Goal: Transaction & Acquisition: Purchase product/service

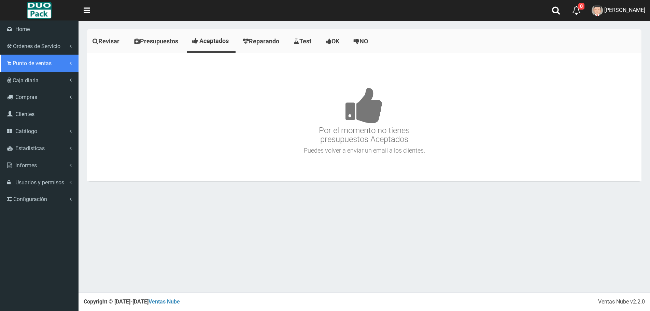
click at [33, 65] on span "Punto de ventas" at bounding box center [32, 63] width 39 height 6
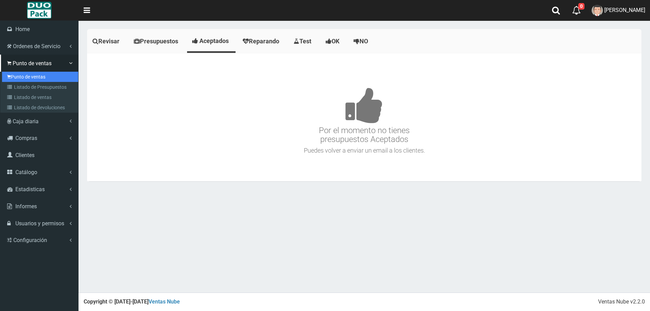
click at [23, 76] on link "Punto de ventas" at bounding box center [40, 77] width 76 height 10
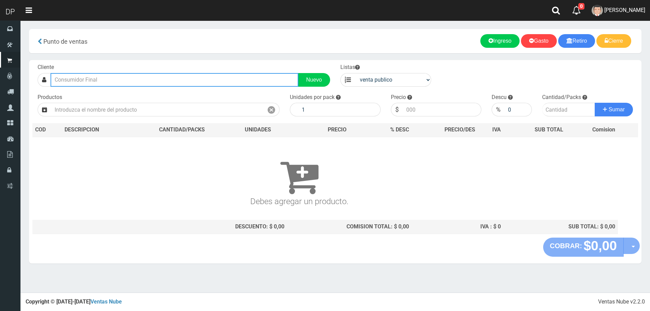
click at [76, 80] on input "text" at bounding box center [175, 80] width 248 height 14
click at [80, 87] on div "LLEVA MERCADERIA :________________| Documento: 01111111111111111111 | Teléfono:…" at bounding box center [192, 92] width 283 height 10
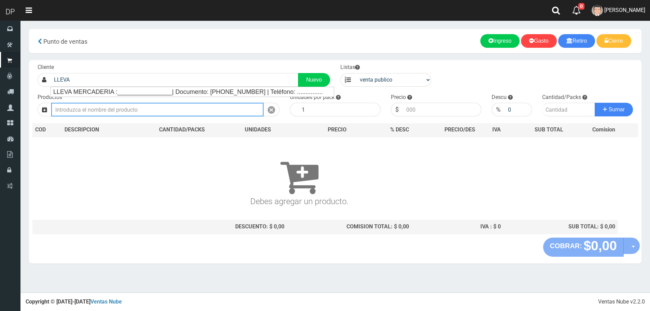
type input "LLEVA MERCADERIA :________________| Documento: 01111111111111111111 | Teléfono:…"
select select "2"
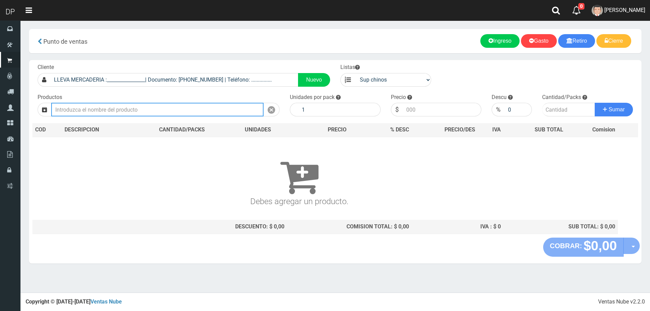
click at [123, 113] on input "text" at bounding box center [157, 110] width 213 height 14
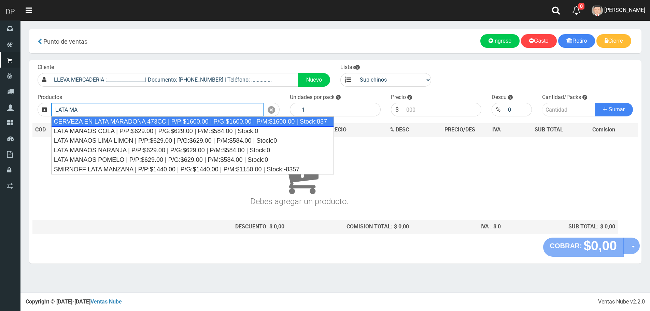
click at [126, 119] on div "CERVEZA EN LATA MARADONA 473CC | P/P:$1600.00 | P/G:$1600.00 | P/M:$1600.00 | S…" at bounding box center [192, 122] width 283 height 10
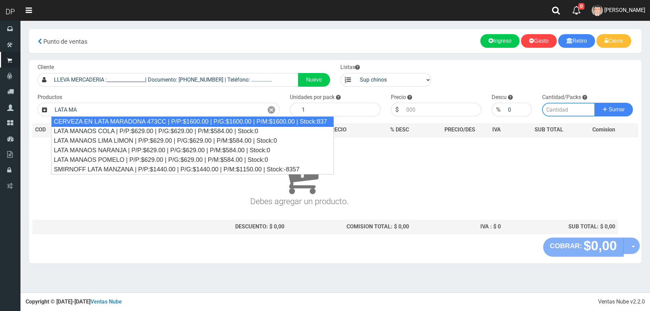
type input "CERVEZA EN LATA MARADONA 473CC | P/P:$1600.00 | P/G:$1600.00 | P/M:$1600.00 | S…"
type input "6"
type input "1600.00"
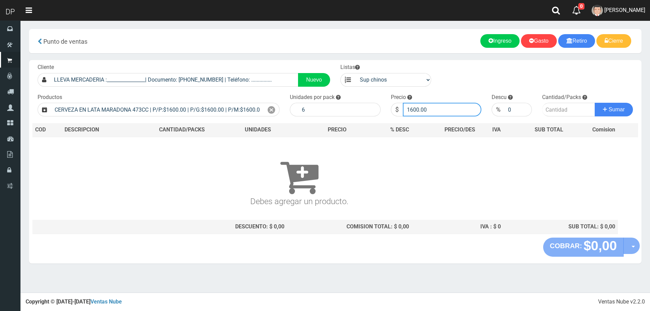
click at [448, 107] on input "1600.00" at bounding box center [442, 110] width 79 height 14
type input "3"
type input "600"
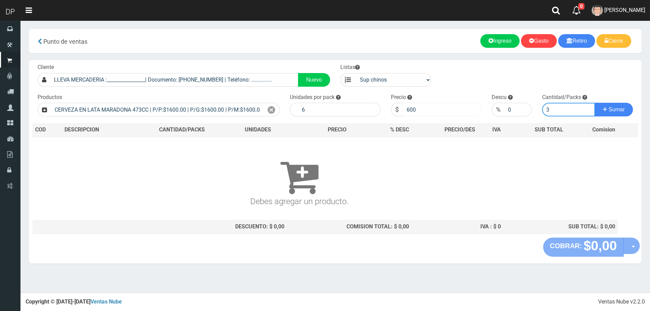
type input "3"
click at [595, 103] on button "Sumar" at bounding box center [614, 110] width 38 height 14
click at [430, 112] on input "600" at bounding box center [442, 110] width 79 height 14
type input "6"
type input "1200"
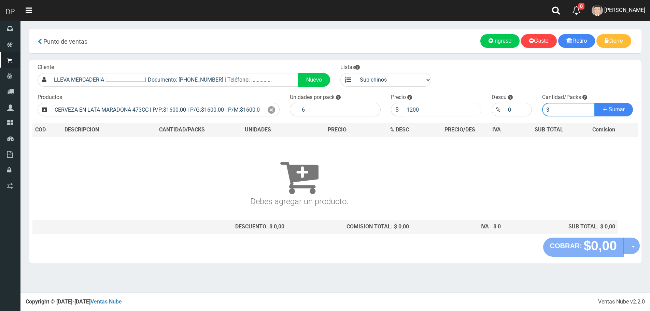
click at [595, 103] on button "Sumar" at bounding box center [614, 110] width 38 height 14
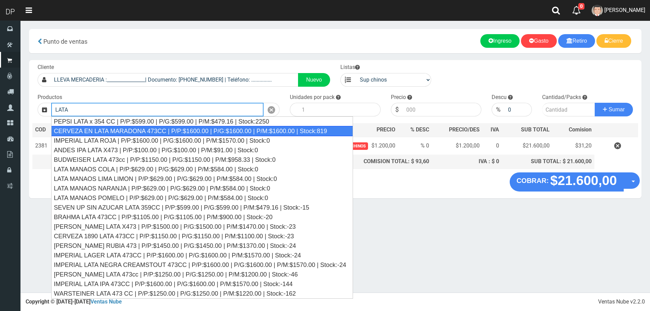
click at [151, 128] on div "CERVEZA EN LATA MARADONA 473CC | P/P:$1600.00 | P/G:$1600.00 | P/M:$1600.00 | S…" at bounding box center [202, 131] width 302 height 10
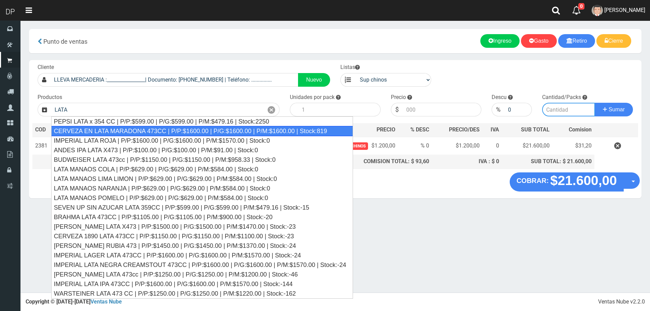
type input "CERVEZA EN LATA MARADONA 473CC | P/P:$1600.00 | P/G:$1600.00 | P/M:$1600.00 | S…"
type input "6"
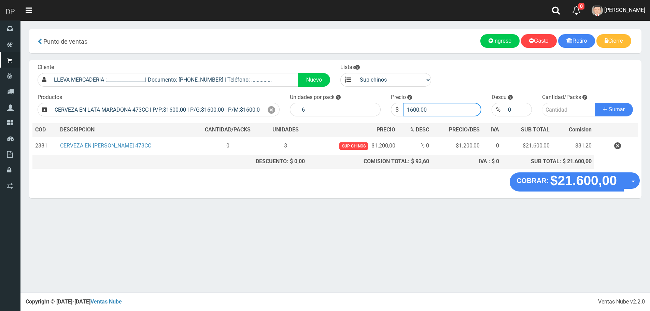
click at [426, 112] on input "1600.00" at bounding box center [442, 110] width 79 height 14
type input "1"
type input "0"
click at [595, 103] on button "Sumar" at bounding box center [614, 110] width 38 height 14
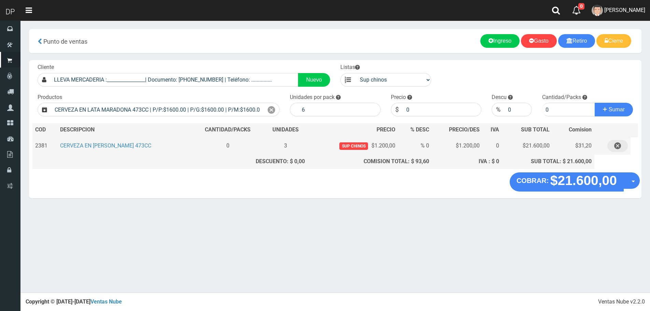
click at [618, 150] on icon "button" at bounding box center [618, 146] width 7 height 12
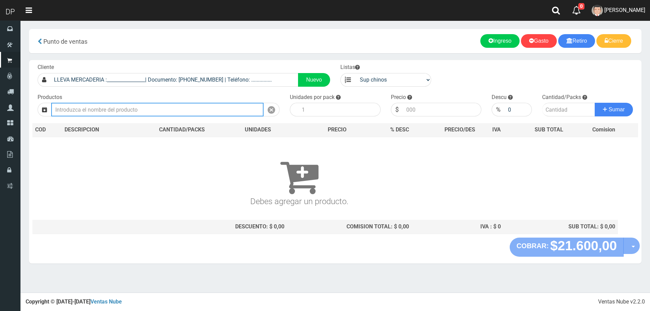
click at [190, 111] on input "text" at bounding box center [157, 110] width 213 height 14
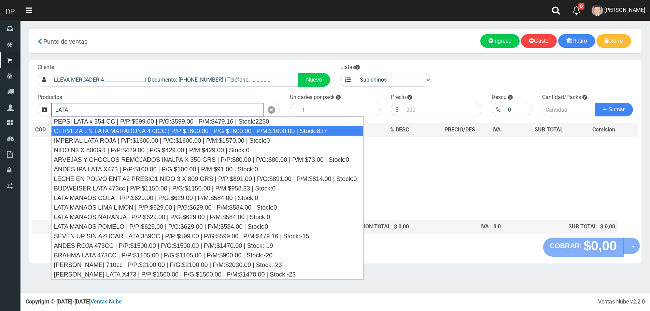
click at [192, 128] on div "CERVEZA EN LATA MARADONA 473CC | P/P:$1600.00 | P/G:$1600.00 | P/M:$1600.00 | S…" at bounding box center [207, 131] width 313 height 10
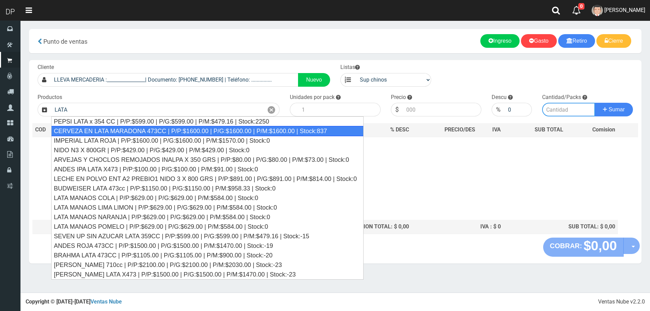
type input "CERVEZA EN LATA MARADONA 473CC | P/P:$1600.00 | P/G:$1600.00 | P/M:$1600.00 | S…"
type input "6"
type input "1600.00"
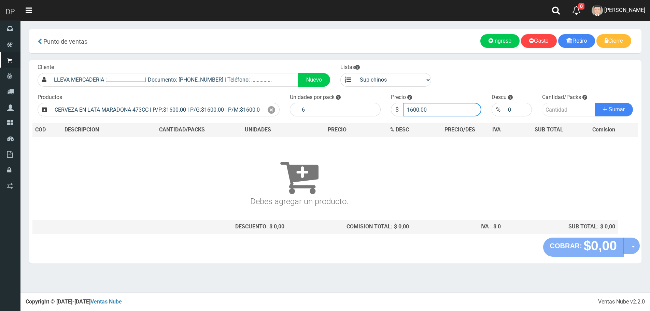
click at [461, 110] on input "1600.00" at bounding box center [442, 110] width 79 height 14
click at [419, 112] on input "1600.00" at bounding box center [442, 110] width 79 height 14
click at [425, 112] on input "1600.00" at bounding box center [442, 110] width 79 height 14
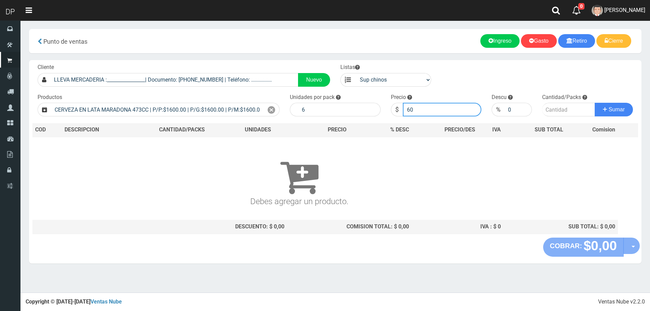
type input "600"
type input "600.3"
type input "600.00"
type input "6"
click at [595, 103] on button "Sumar" at bounding box center [614, 110] width 38 height 14
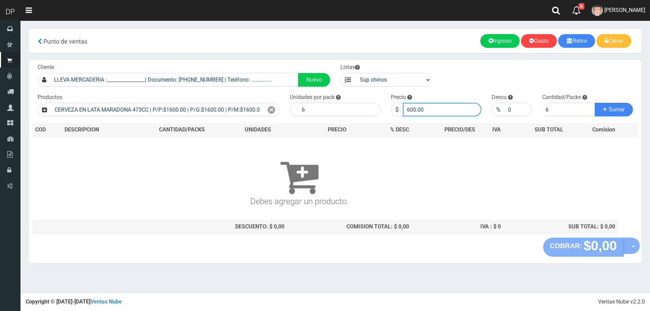
click at [443, 111] on input "600.00" at bounding box center [442, 110] width 79 height 14
type input "600.0"
type input "6"
type input "1200"
type input "1200.00"
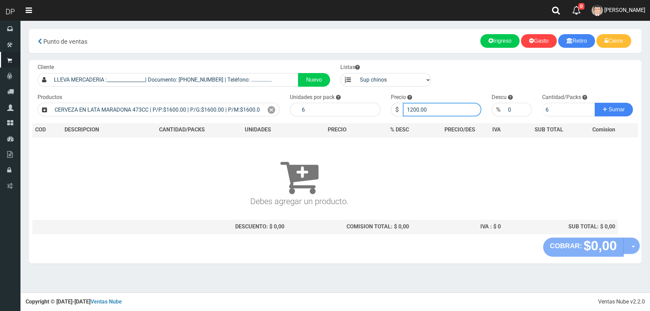
click at [595, 103] on button "Sumar" at bounding box center [614, 110] width 38 height 14
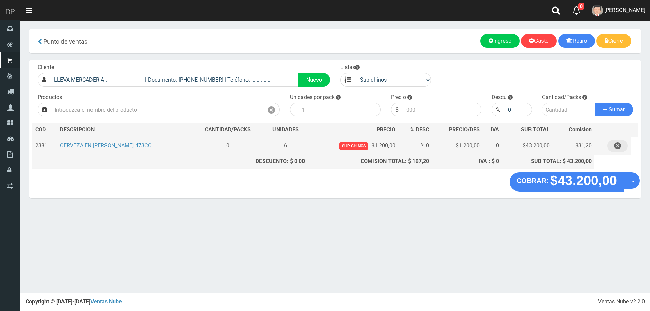
click at [625, 147] on button "button" at bounding box center [618, 146] width 20 height 12
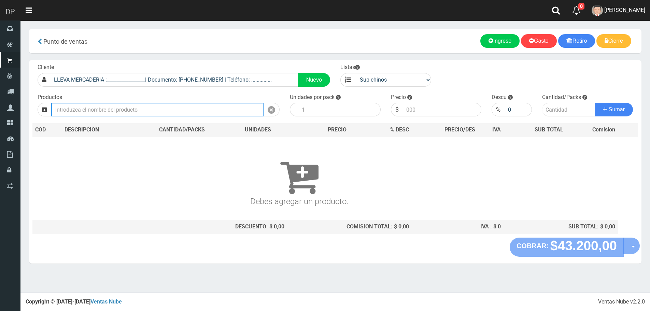
click at [227, 108] on input "text" at bounding box center [157, 110] width 213 height 14
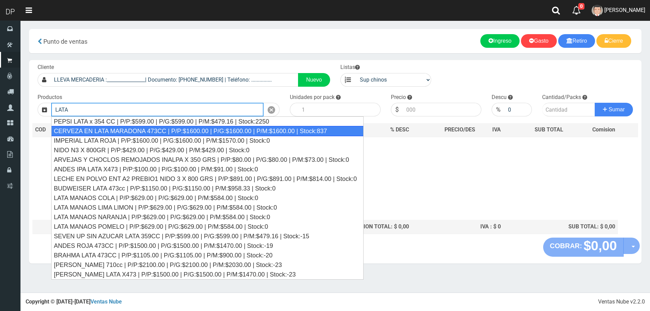
click at [206, 131] on div "CERVEZA EN LATA MARADONA 473CC | P/P:$1600.00 | P/G:$1600.00 | P/M:$1600.00 | S…" at bounding box center [207, 131] width 313 height 10
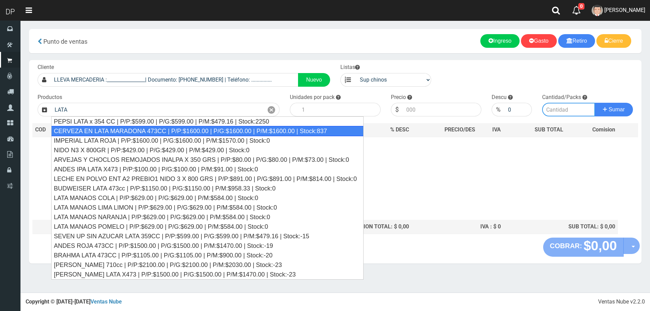
type input "CERVEZA EN LATA MARADONA 473CC | P/P:$1600.00 | P/G:$1600.00 | P/M:$1600.00 | S…"
type input "6"
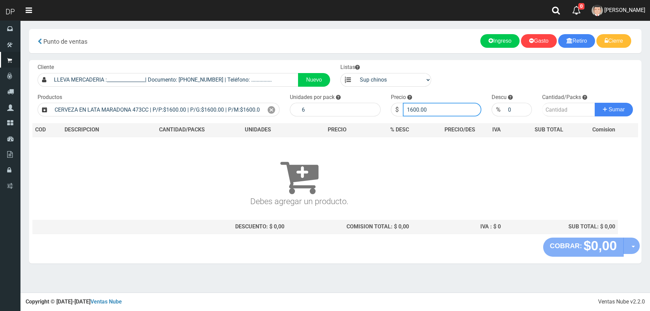
click at [451, 110] on input "1600.00" at bounding box center [442, 110] width 79 height 14
type input "1200"
type input "1200.00"
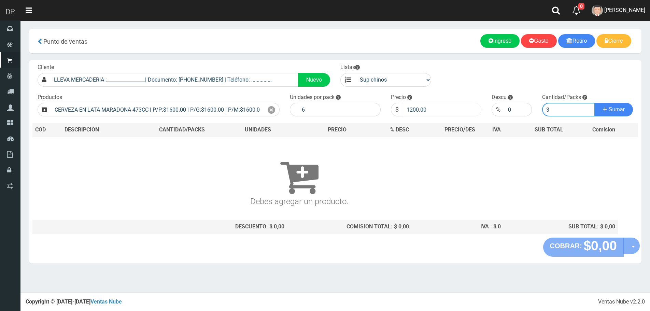
type input "3"
click at [595, 103] on button "Sumar" at bounding box center [614, 110] width 38 height 14
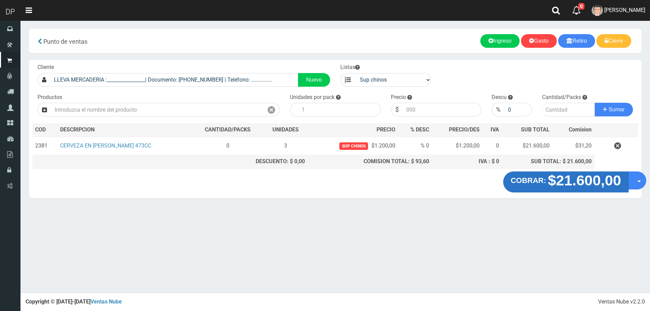
click at [552, 181] on strong "$21.600,00" at bounding box center [584, 180] width 73 height 16
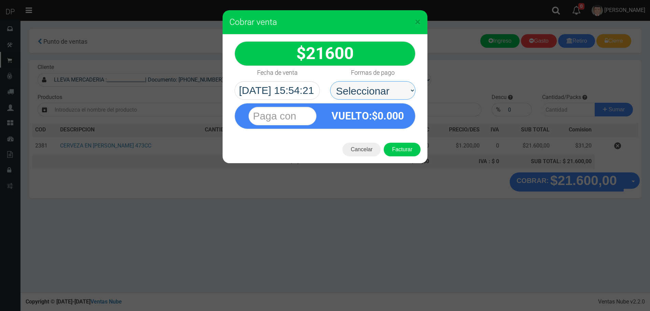
drag, startPoint x: 370, startPoint y: 88, endPoint x: 371, endPoint y: 98, distance: 9.2
click at [370, 88] on select "Seleccionar Efectivo Tarjeta de Crédito Depósito Débito" at bounding box center [372, 90] width 85 height 18
select select "Efectivo"
click at [330, 81] on select "Seleccionar Efectivo Tarjeta de Crédito Depósito Débito" at bounding box center [372, 90] width 85 height 18
click at [392, 146] on button "Facturar" at bounding box center [402, 150] width 37 height 14
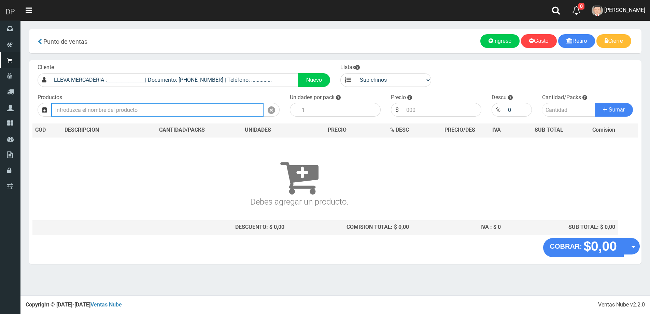
click at [103, 108] on input "text" at bounding box center [157, 110] width 213 height 14
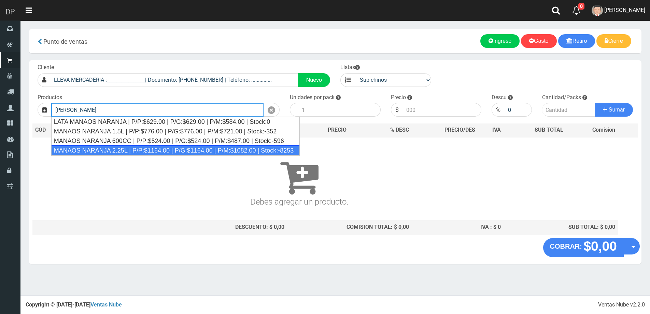
click at [120, 150] on div "MANAOS NARANJA 2.25L | P/P:$1164.00 | P/G:$1164.00 | P/M:$1082.00 | Stock:-8253" at bounding box center [175, 150] width 249 height 10
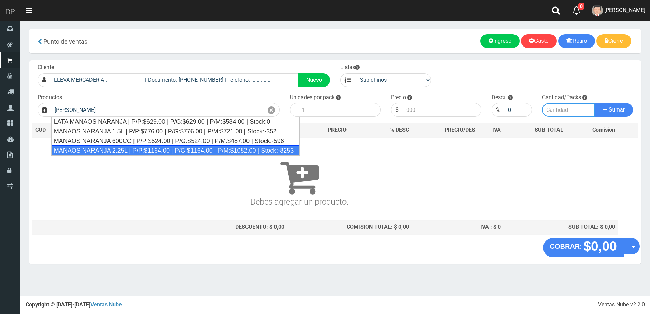
type input "MANAOS NARANJA 2.25L | P/P:$1164.00 | P/G:$1164.00 | P/M:$1082.00 | Stock:-8253"
type input "6"
type input "1164.00"
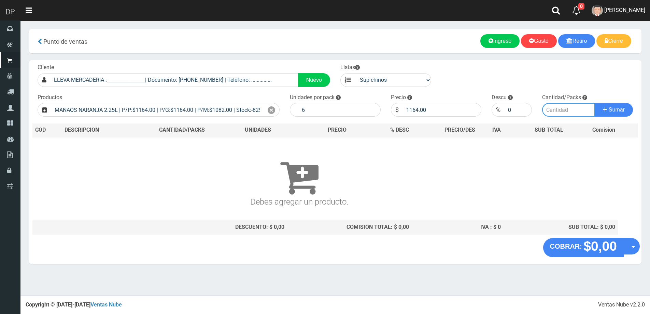
click at [551, 111] on input "number" at bounding box center [569, 110] width 53 height 14
type input "1"
click at [595, 103] on button "Sumar" at bounding box center [614, 110] width 38 height 14
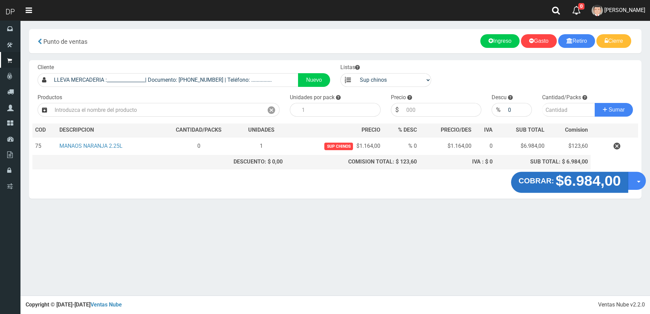
click at [588, 187] on strong "$6.984,00" at bounding box center [588, 180] width 65 height 16
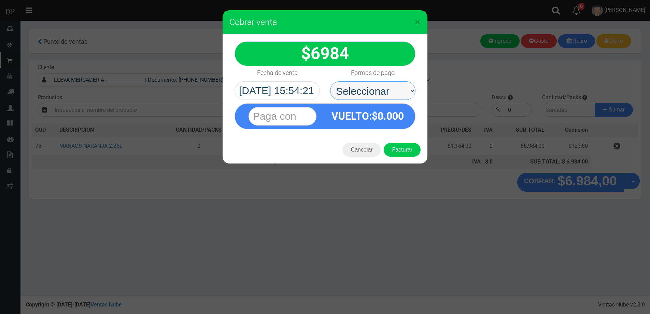
click at [354, 86] on select "Seleccionar Efectivo Tarjeta de Crédito Depósito Débito" at bounding box center [372, 90] width 85 height 18
select select "Efectivo"
click at [330, 81] on select "Seleccionar Efectivo Tarjeta de Crédito Depósito Débito" at bounding box center [372, 90] width 85 height 18
click at [408, 149] on button "Facturar" at bounding box center [402, 150] width 37 height 14
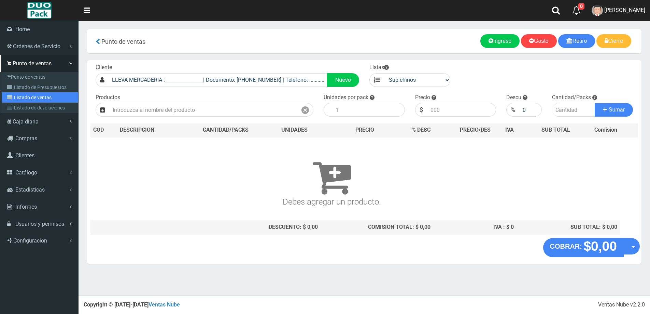
click at [27, 96] on link "Listado de ventas" at bounding box center [40, 97] width 76 height 10
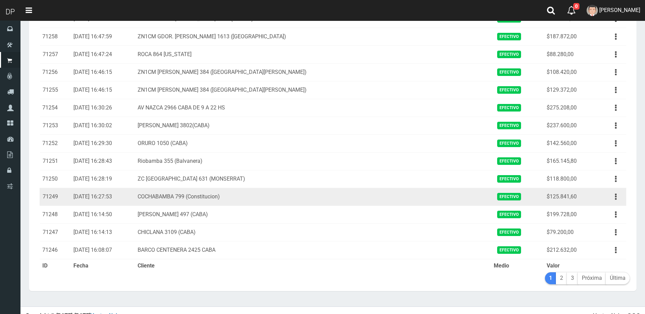
scroll to position [714, 0]
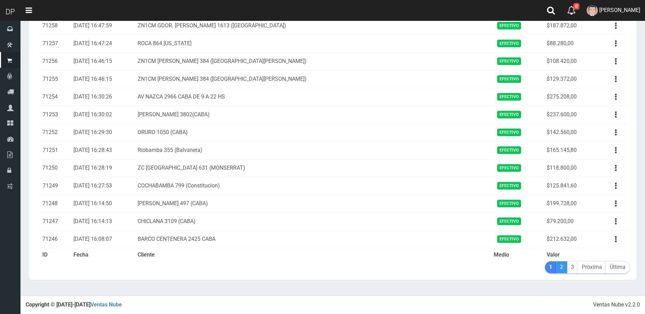
click at [560, 262] on link "2" at bounding box center [561, 267] width 11 height 12
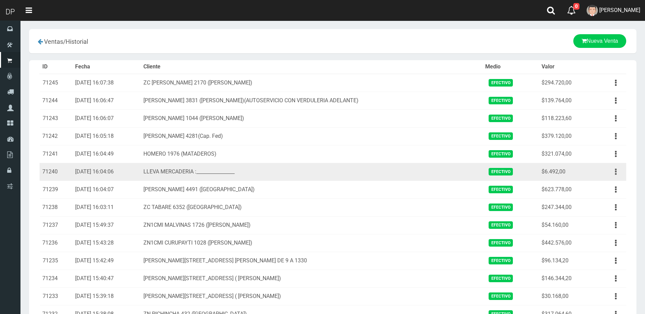
click at [612, 168] on button "button" at bounding box center [615, 172] width 15 height 12
click at [608, 181] on link "Ver" at bounding box center [597, 188] width 54 height 15
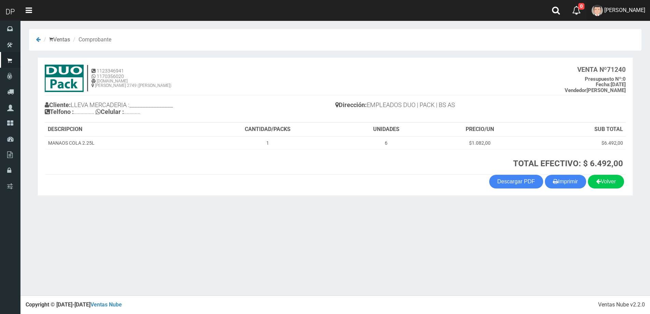
click at [601, 14] on link "[PERSON_NAME]" at bounding box center [618, 10] width 63 height 21
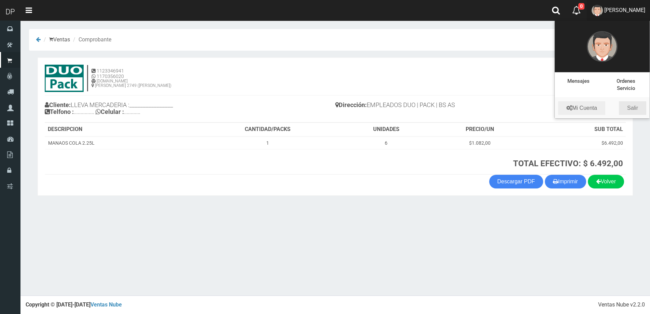
click at [633, 107] on link "Salir" at bounding box center [632, 108] width 27 height 14
